Goal: Transaction & Acquisition: Purchase product/service

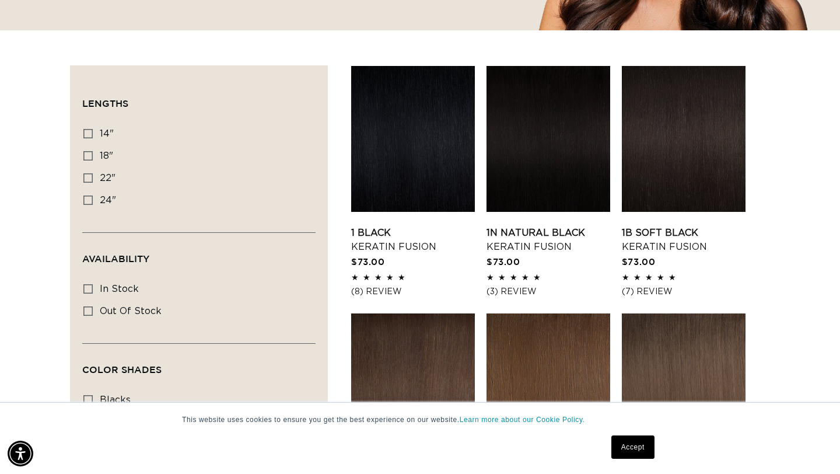
scroll to position [0, 1515]
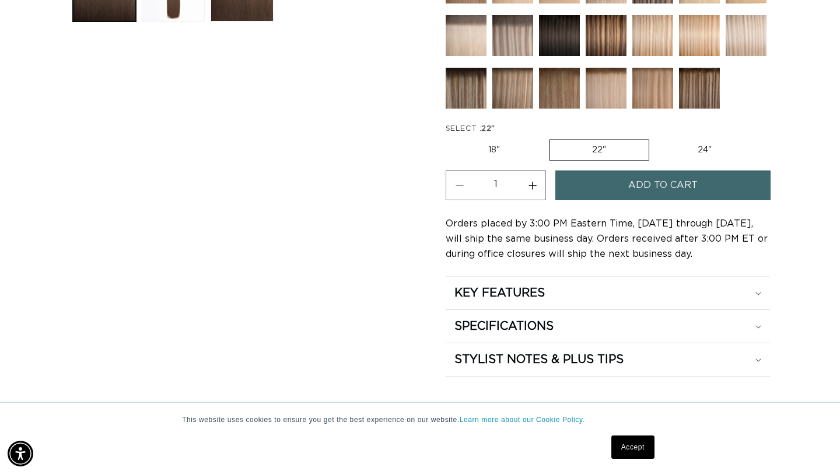
scroll to position [0, 758]
click at [513, 152] on label "18" Variant sold out or unavailable" at bounding box center [494, 150] width 97 height 20
click at [449, 138] on input "18" Variant sold out or unavailable" at bounding box center [449, 137] width 1 height 1
radio input "true"
click at [629, 191] on button "Add to cart" at bounding box center [663, 185] width 215 height 30
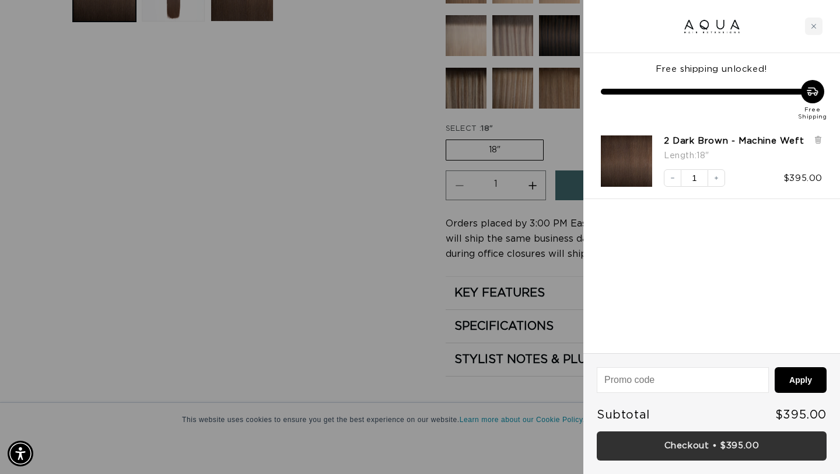
click at [706, 452] on link "Checkout • $395.00" at bounding box center [712, 446] width 230 height 30
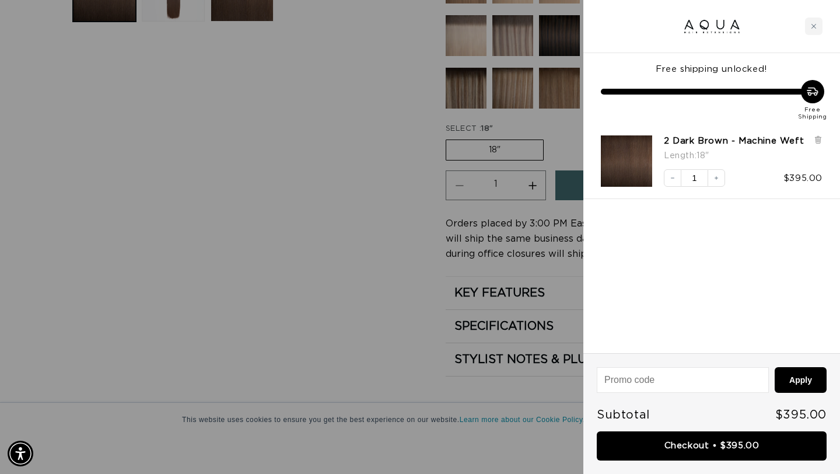
click at [811, 142] on div "2 Dark Brown - Machine Weft Length : 18"" at bounding box center [743, 149] width 159 height 29
click at [815, 138] on icon at bounding box center [818, 139] width 9 height 9
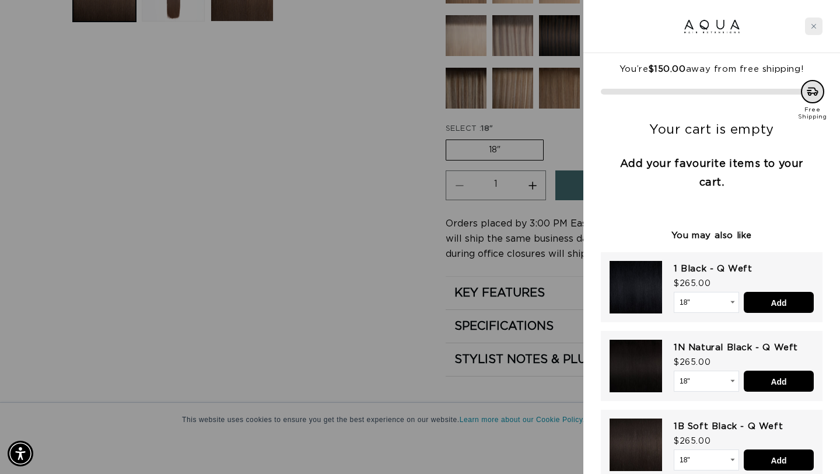
scroll to position [0, 758]
click at [819, 25] on div "Close cart" at bounding box center [814, 27] width 18 height 18
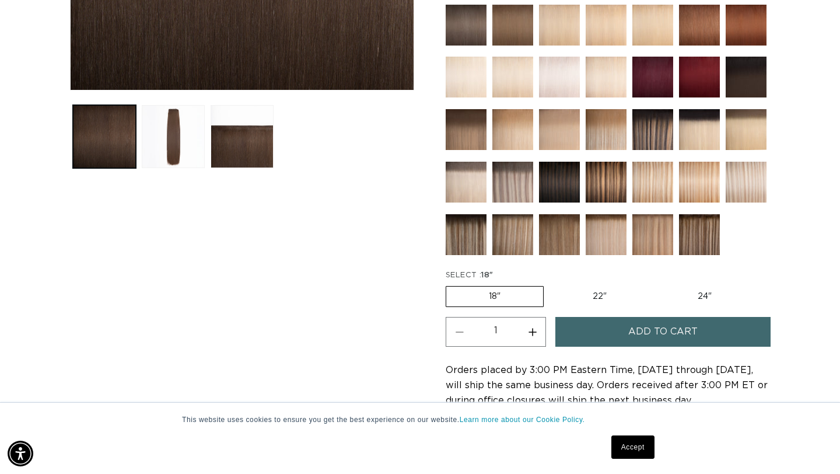
scroll to position [0, 1515]
click at [594, 291] on label "22" Variant sold out or unavailable" at bounding box center [599, 297] width 99 height 20
click at [550, 284] on input "22" Variant sold out or unavailable" at bounding box center [550, 284] width 1 height 1
radio input "true"
click at [603, 334] on button "Add to cart" at bounding box center [663, 332] width 215 height 30
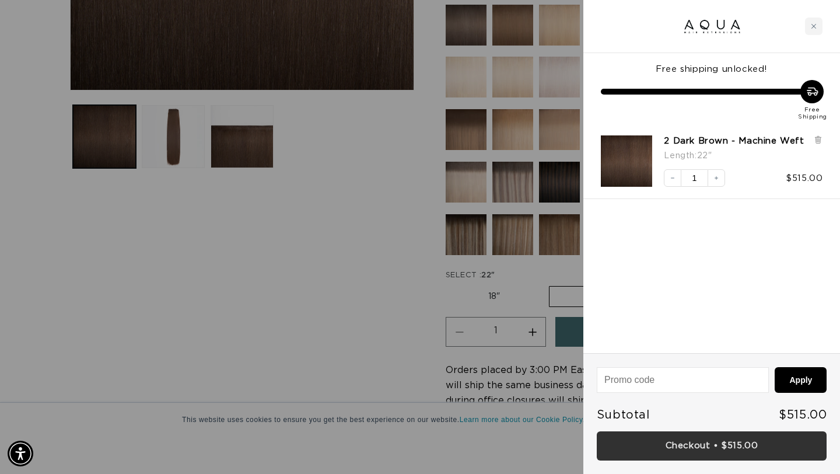
click at [730, 443] on link "Checkout • $515.00" at bounding box center [712, 446] width 230 height 30
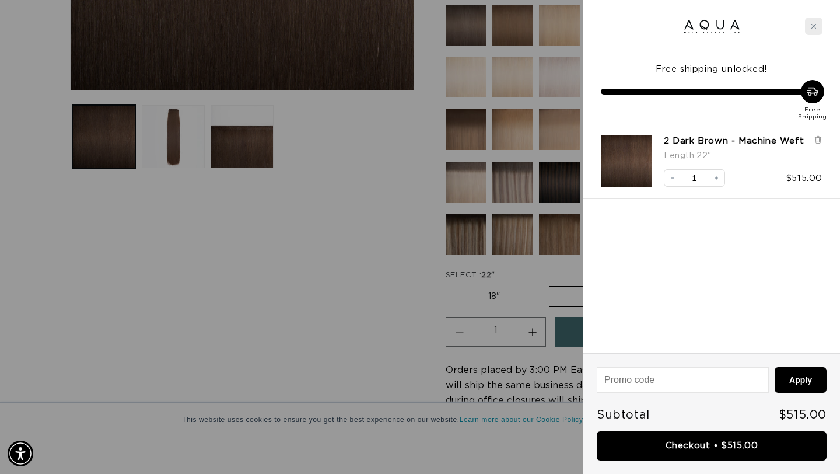
click at [815, 24] on icon "Close cart" at bounding box center [814, 26] width 6 height 6
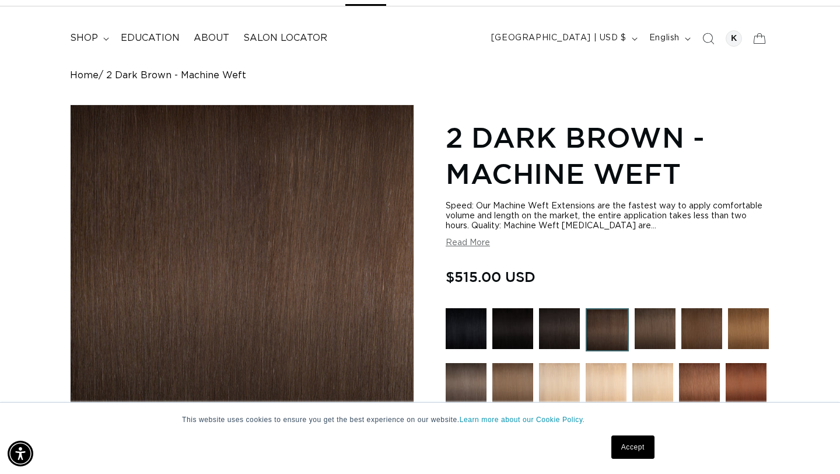
scroll to position [0, 0]
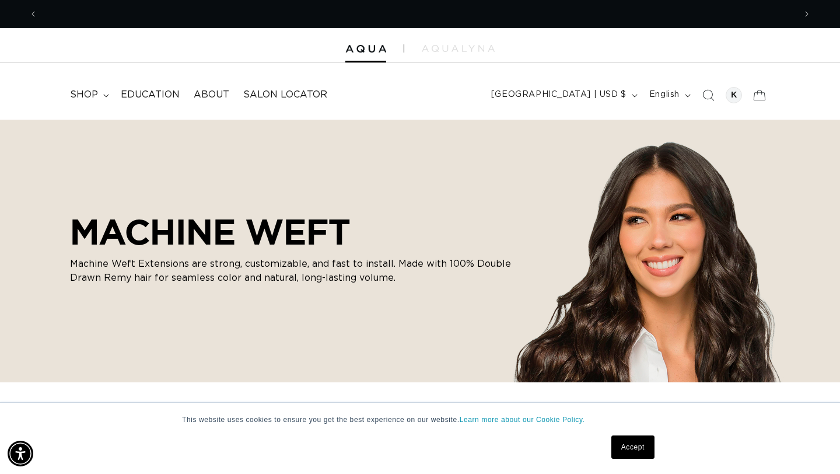
scroll to position [0, 758]
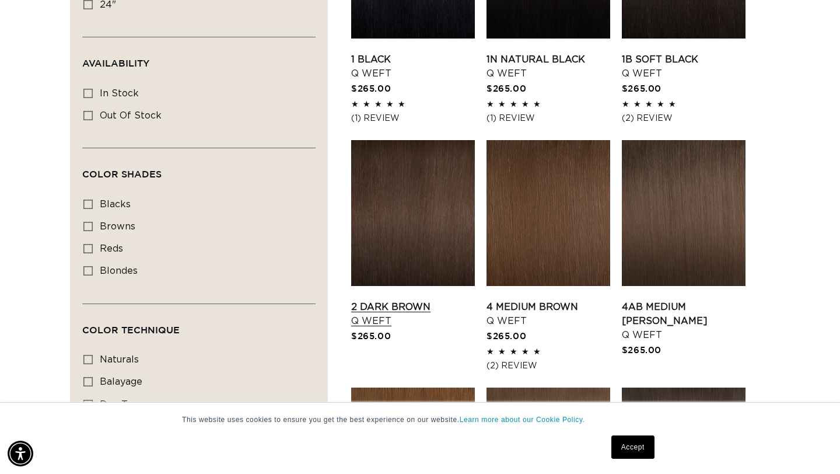
scroll to position [528, 0]
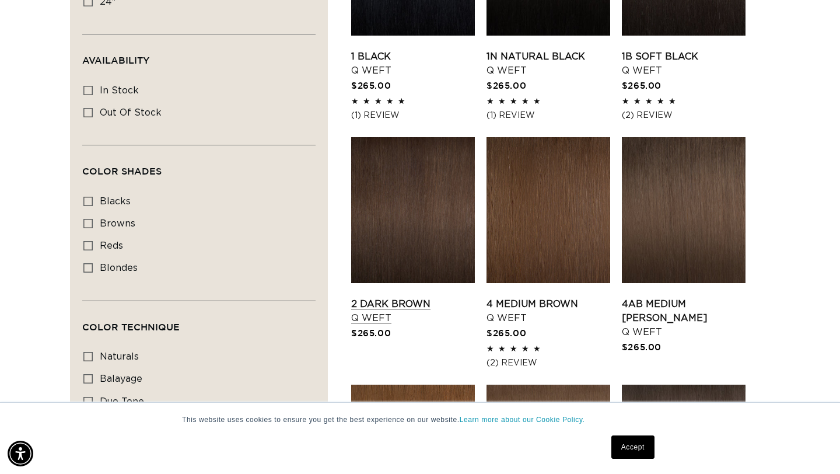
click at [410, 297] on link "2 Dark Brown Q Weft" at bounding box center [413, 311] width 124 height 28
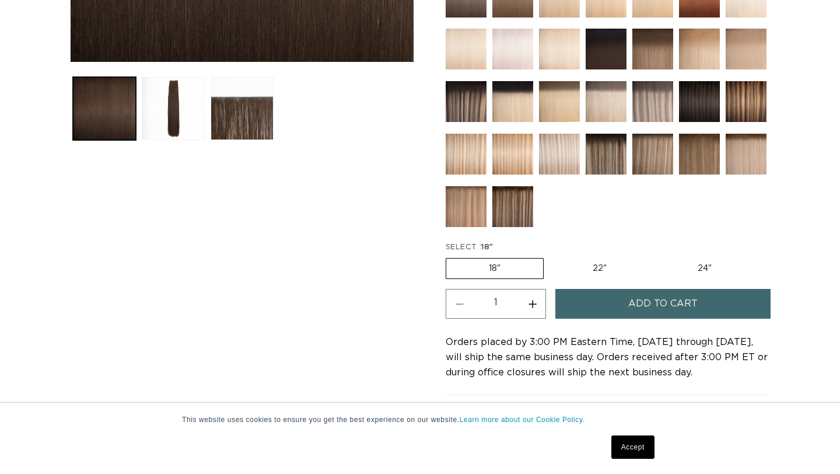
scroll to position [496, 0]
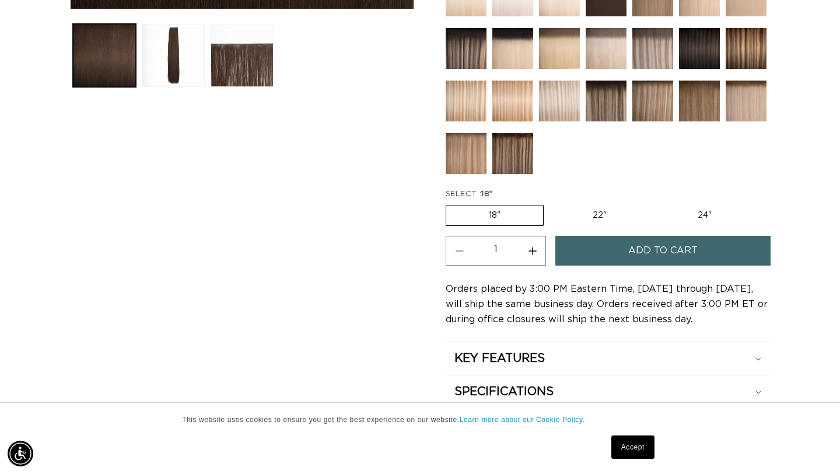
click at [633, 254] on span "Add to cart" at bounding box center [663, 251] width 69 height 30
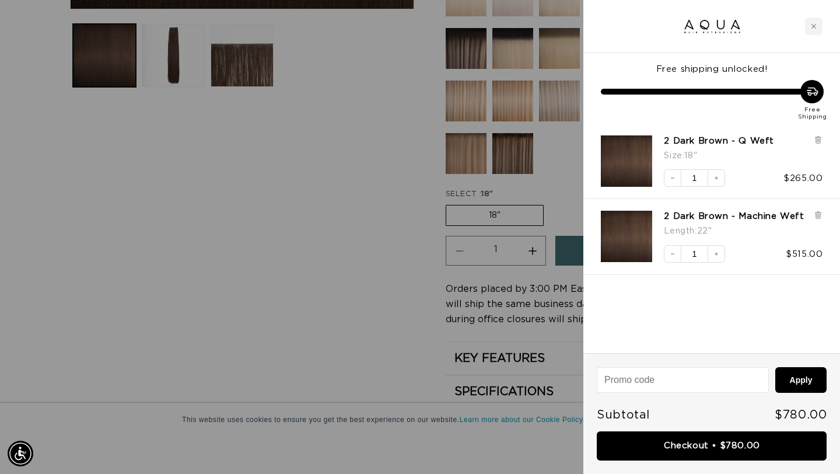
scroll to position [0, 1515]
click at [818, 215] on icon at bounding box center [818, 216] width 5 height 6
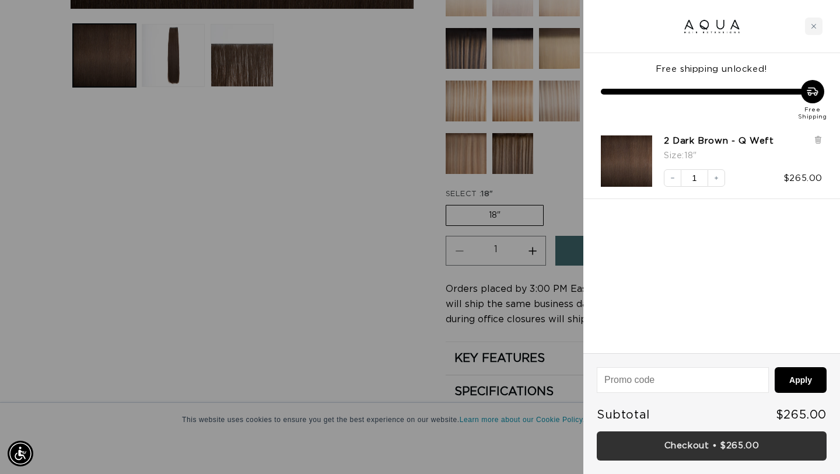
click at [707, 446] on link "Checkout • $265.00" at bounding box center [712, 446] width 230 height 30
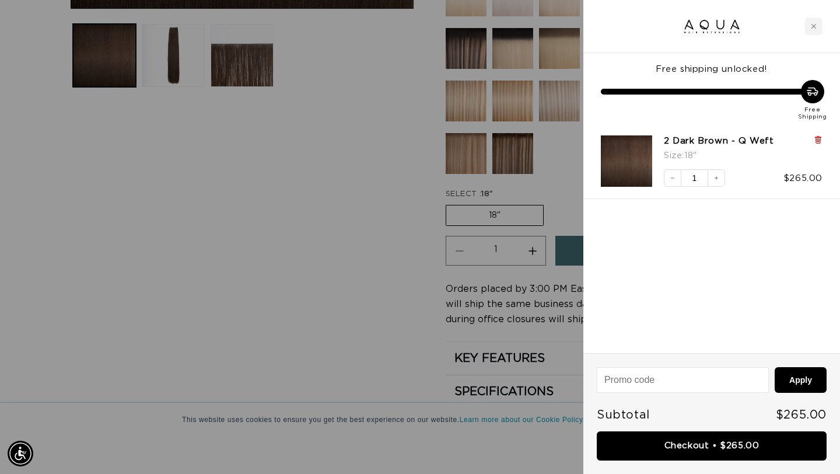
click at [815, 141] on icon at bounding box center [818, 139] width 9 height 9
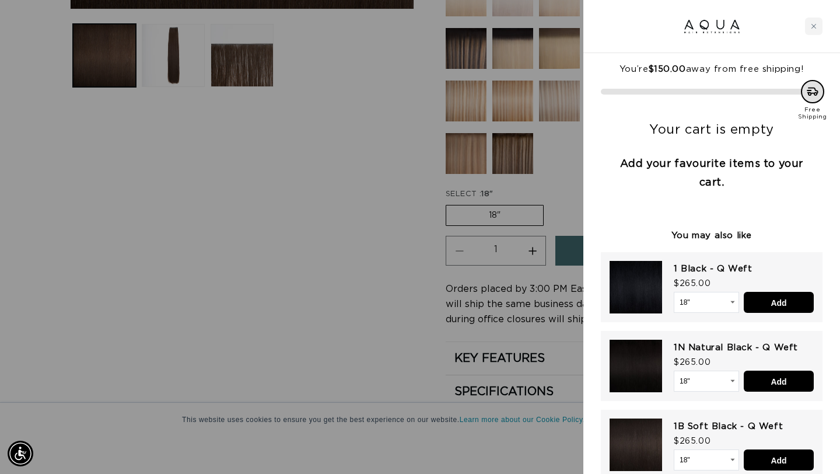
scroll to position [0, 0]
click at [381, 114] on div at bounding box center [420, 237] width 840 height 474
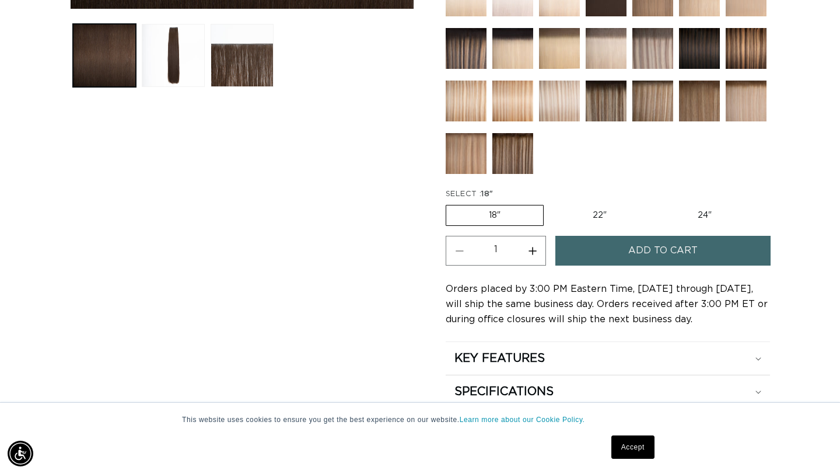
click at [609, 210] on label "22" Variant sold out or unavailable" at bounding box center [599, 215] width 99 height 20
click at [550, 203] on input "22" Variant sold out or unavailable" at bounding box center [550, 203] width 1 height 1
radio input "true"
click at [604, 249] on button "Add to cart" at bounding box center [663, 251] width 215 height 30
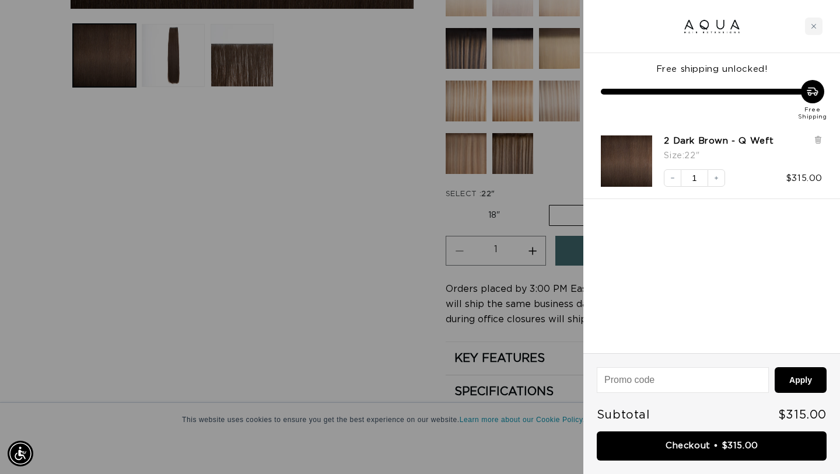
scroll to position [0, 1515]
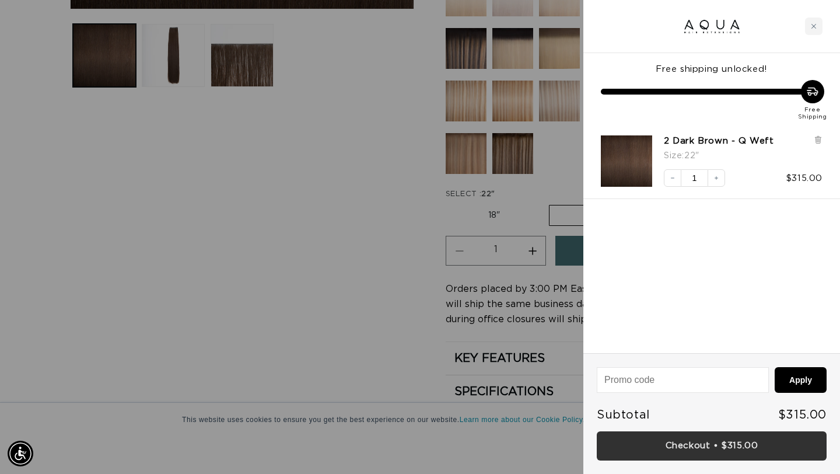
click at [721, 453] on link "Checkout • $315.00" at bounding box center [712, 446] width 230 height 30
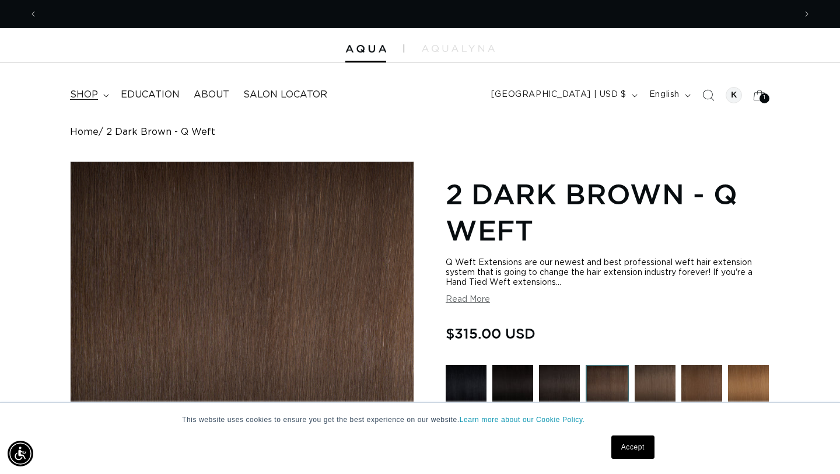
scroll to position [0, 758]
click at [95, 93] on span "shop" at bounding box center [84, 95] width 28 height 12
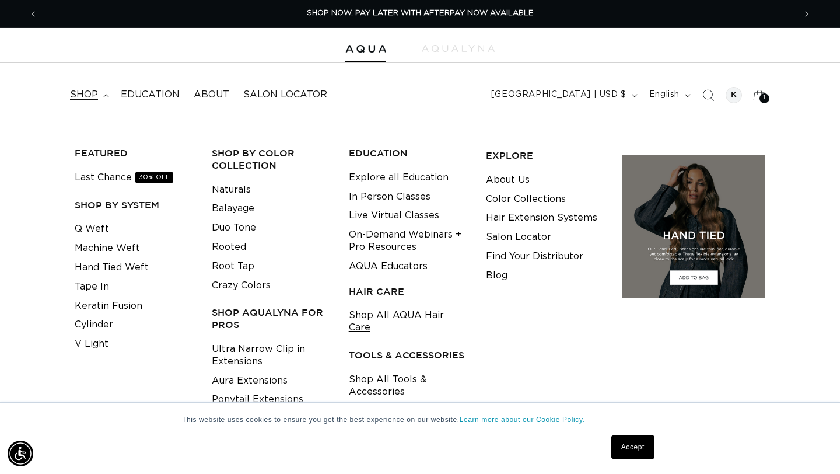
click at [414, 323] on link "Shop All AQUA Hair Care" at bounding box center [408, 322] width 119 height 32
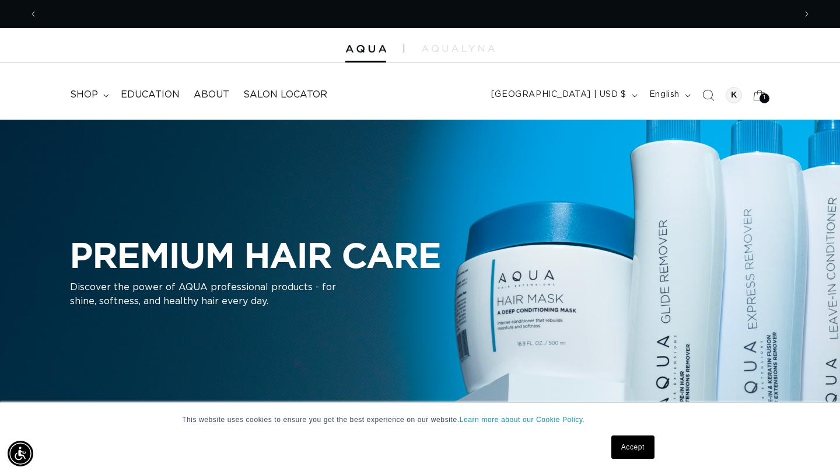
scroll to position [0, 1515]
